Goal: Navigation & Orientation: Find specific page/section

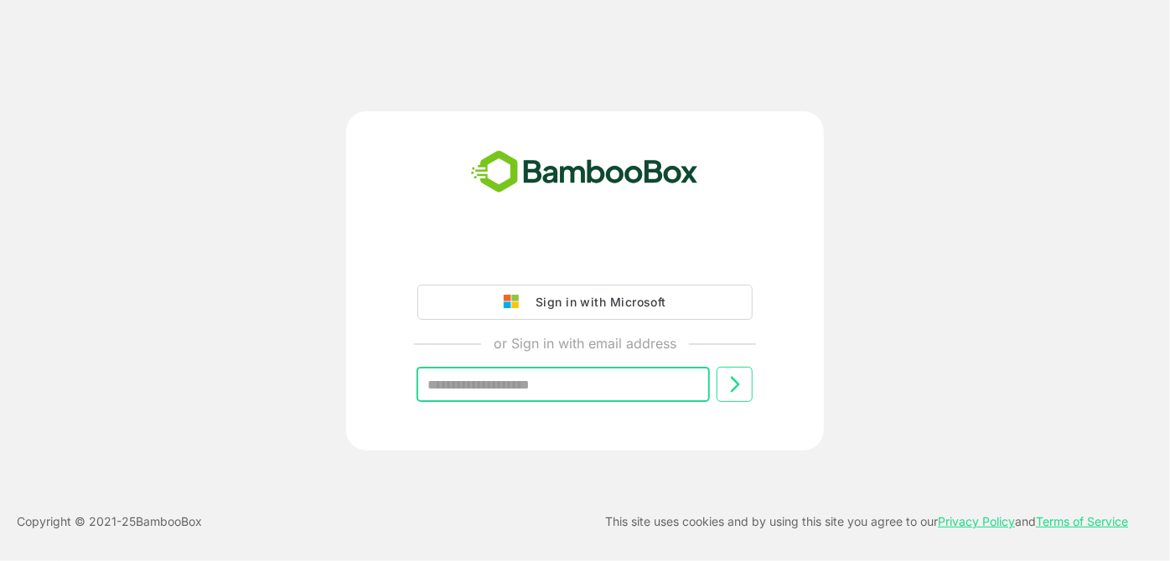
click at [504, 393] on input "text" at bounding box center [562, 384] width 293 height 35
type input "**********"
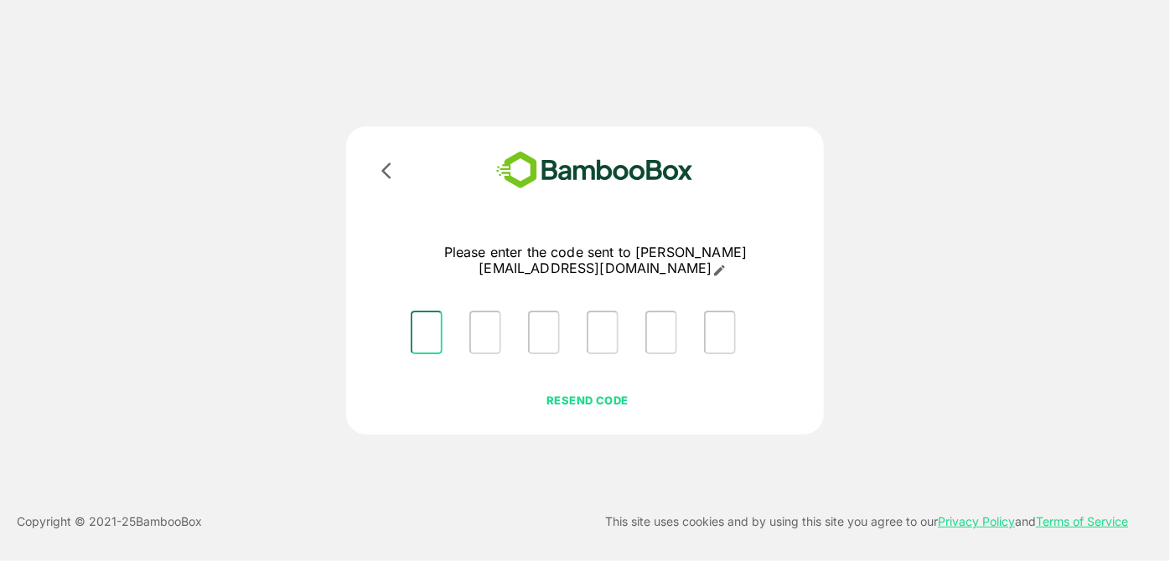
click at [417, 311] on input "Please enter OTP character 1" at bounding box center [427, 333] width 32 height 44
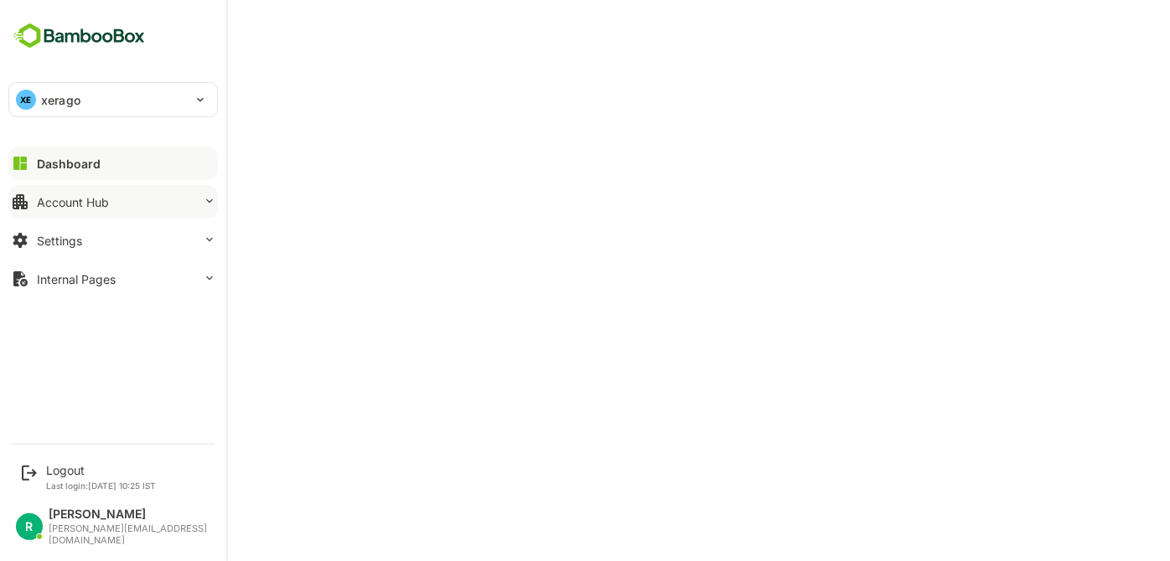
click at [91, 210] on button "Account Hub" at bounding box center [112, 202] width 209 height 34
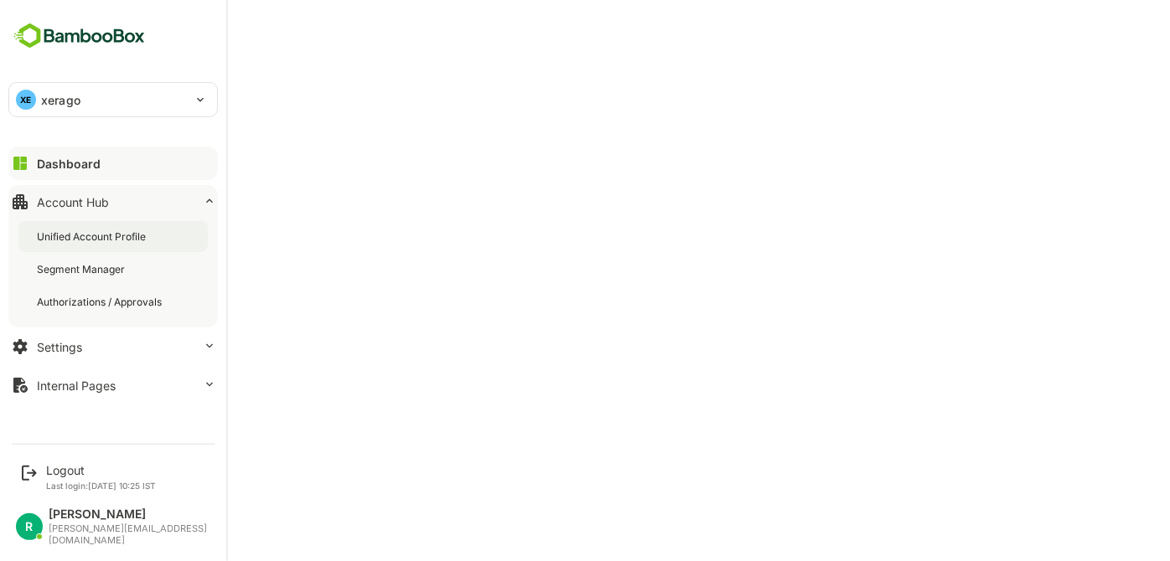
click at [89, 244] on div "Unified Account Profile" at bounding box center [112, 236] width 189 height 31
click at [97, 156] on button "Dashboard" at bounding box center [112, 164] width 209 height 34
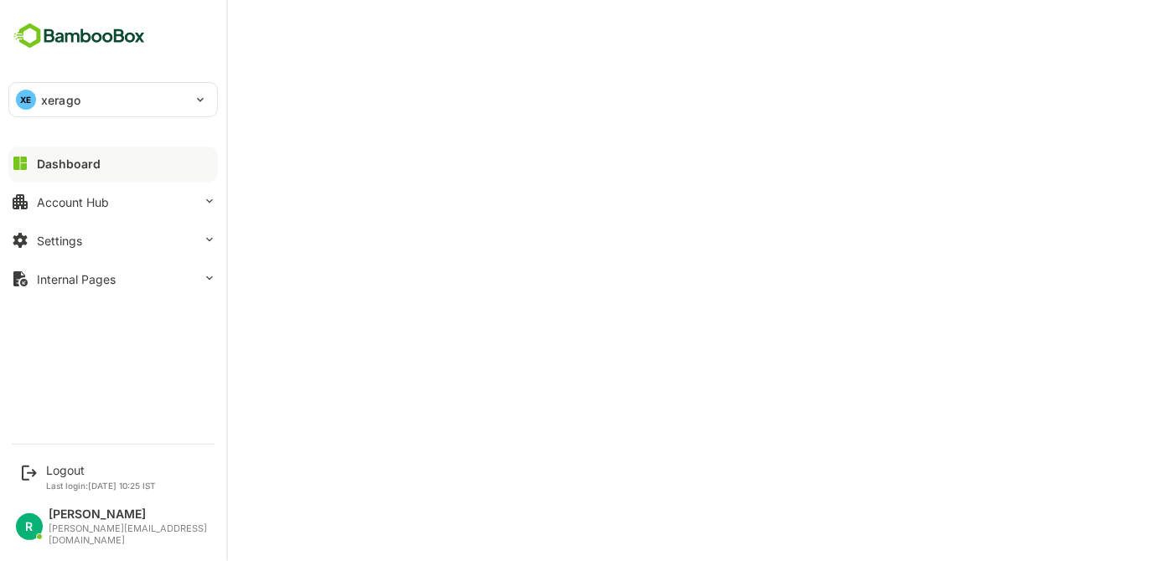
click at [108, 167] on button "Dashboard" at bounding box center [112, 164] width 209 height 34
click at [129, 96] on div "XE xerago" at bounding box center [103, 100] width 188 height 34
click at [540, 76] on div at bounding box center [585, 280] width 1170 height 561
click at [120, 206] on button "Account Hub" at bounding box center [112, 202] width 209 height 34
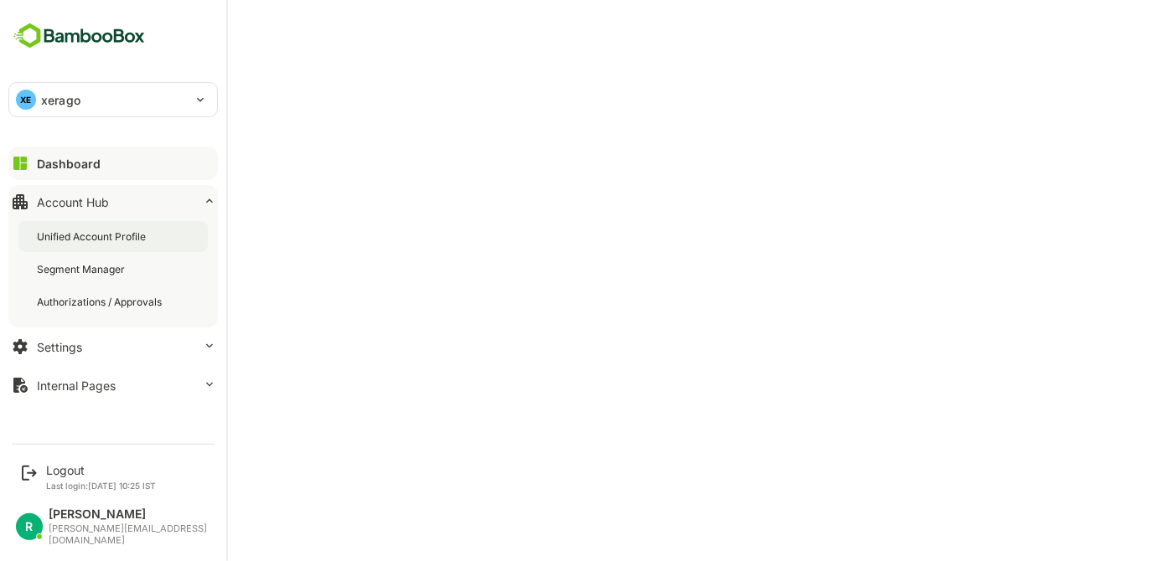
click at [101, 233] on div "Unified Account Profile" at bounding box center [93, 237] width 112 height 14
